Goal: Find specific page/section

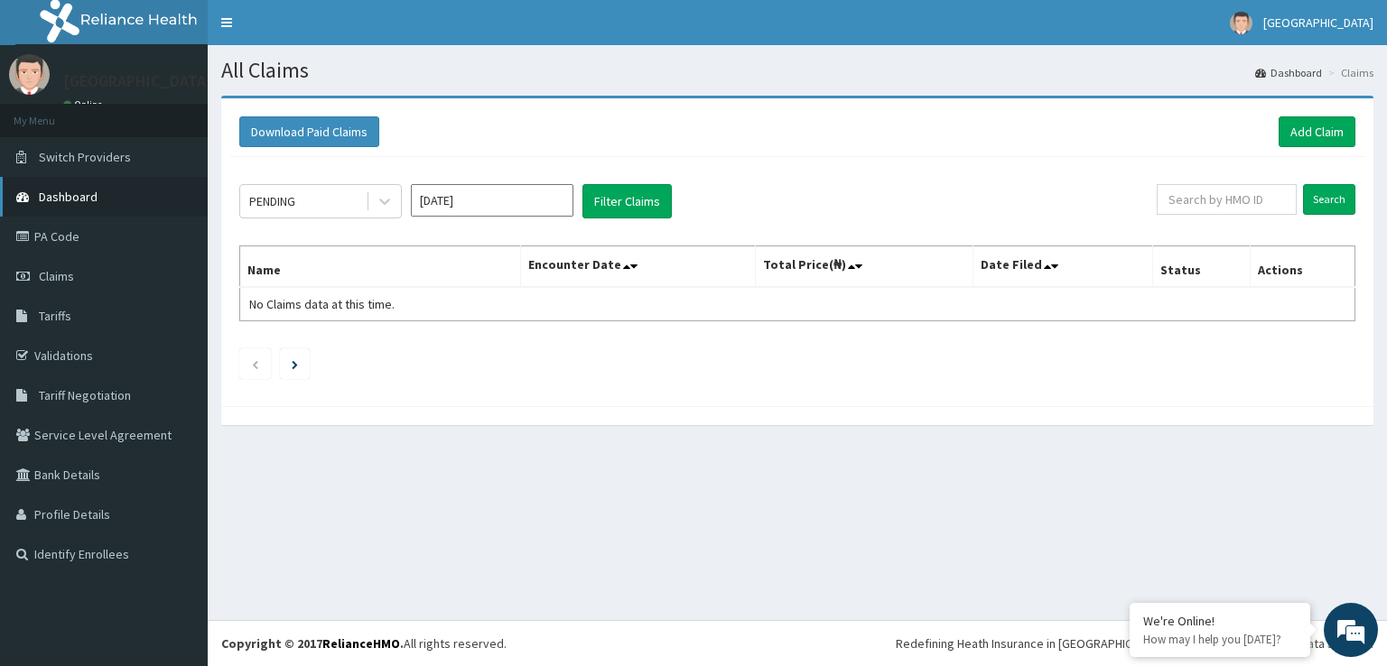
click at [67, 192] on span "Dashboard" at bounding box center [68, 197] width 59 height 16
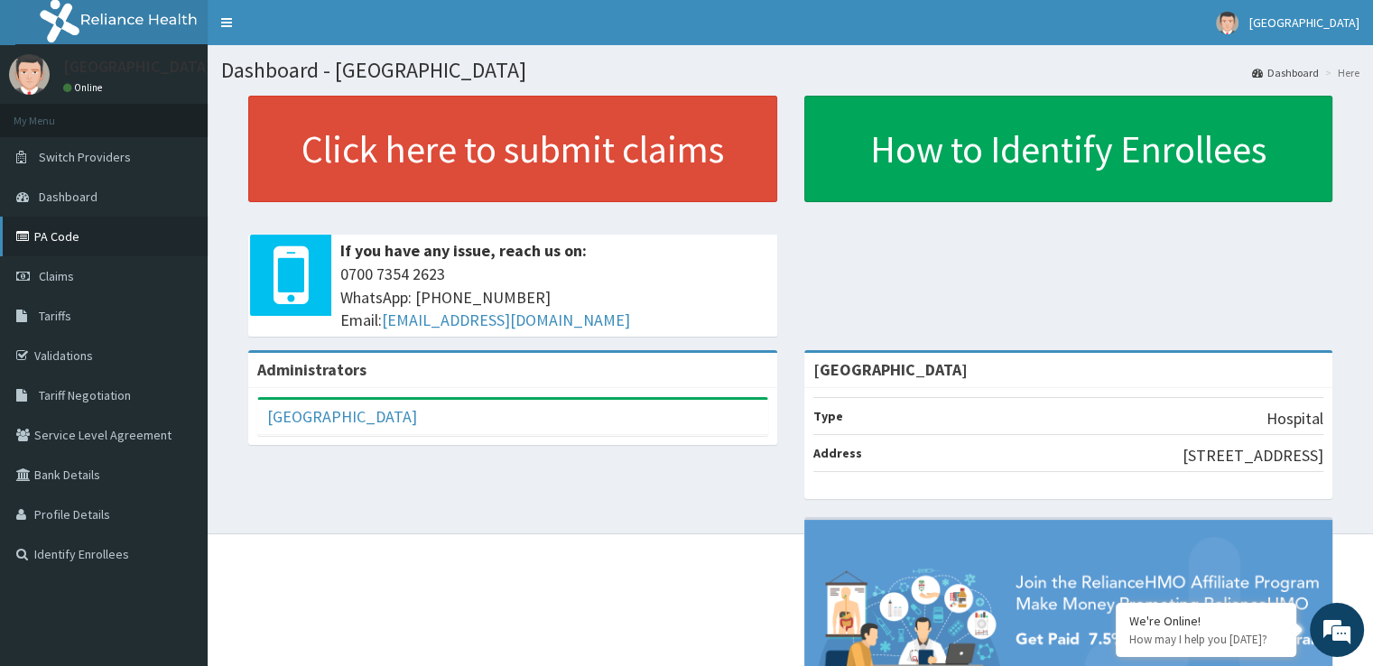
click at [77, 228] on link "PA Code" at bounding box center [104, 237] width 208 height 40
